Goal: Task Accomplishment & Management: Manage account settings

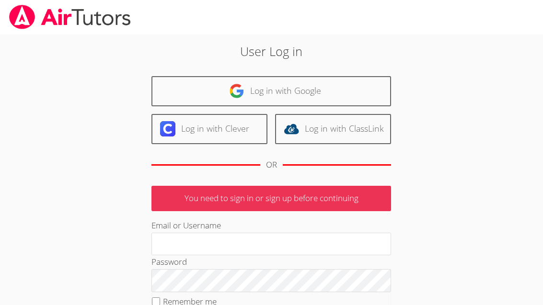
scroll to position [51, 0]
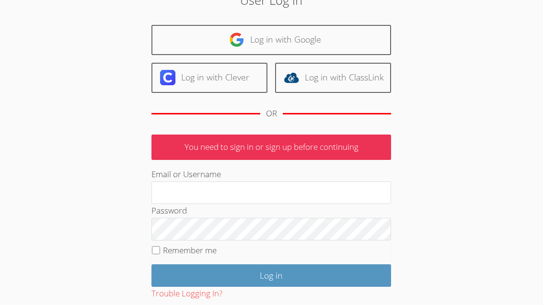
type input "[EMAIL_ADDRESS][DOMAIN_NAME]"
click at [271, 274] on input "Log in" at bounding box center [272, 276] width 240 height 23
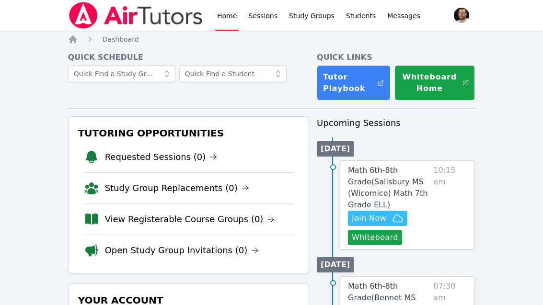
click at [401, 172] on span "Math 6th-8th Grade ( [GEOGRAPHIC_DATA] (Wicomico) Math 7th Grade ELL )" at bounding box center [388, 188] width 80 height 44
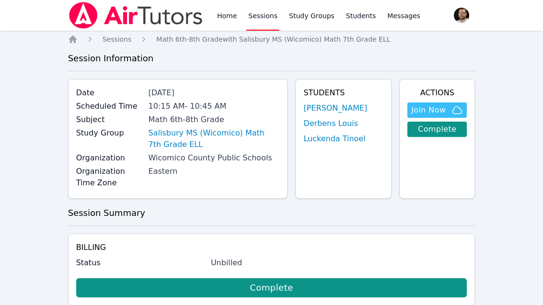
click at [443, 0] on div "Home Sessions Study Groups Students Messages Open user menu Joseph Bommarito Op…" at bounding box center [272, 15] width 408 height 31
click at [69, 44] on icon "Breadcrumb" at bounding box center [73, 40] width 10 height 10
